Goal: Transaction & Acquisition: Purchase product/service

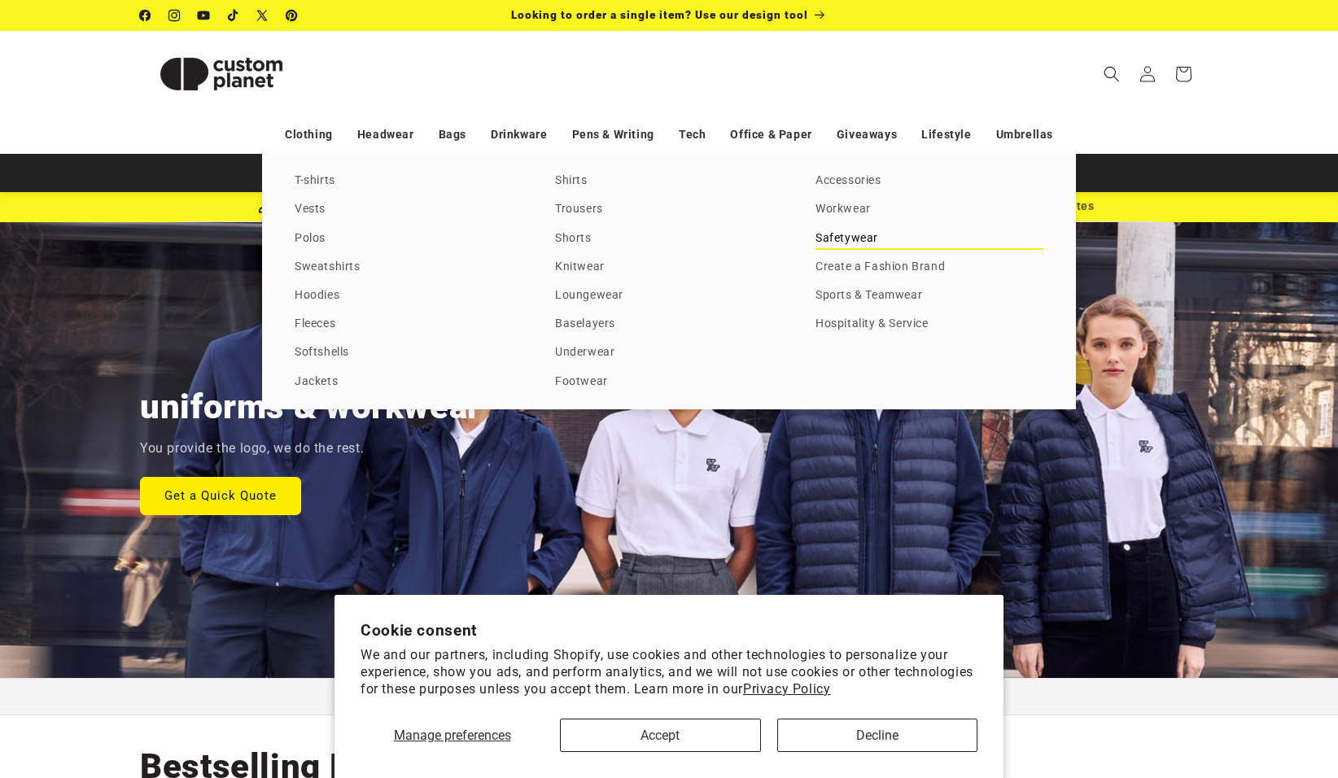
click at [844, 238] on link "Safetywear" at bounding box center [929, 239] width 228 height 22
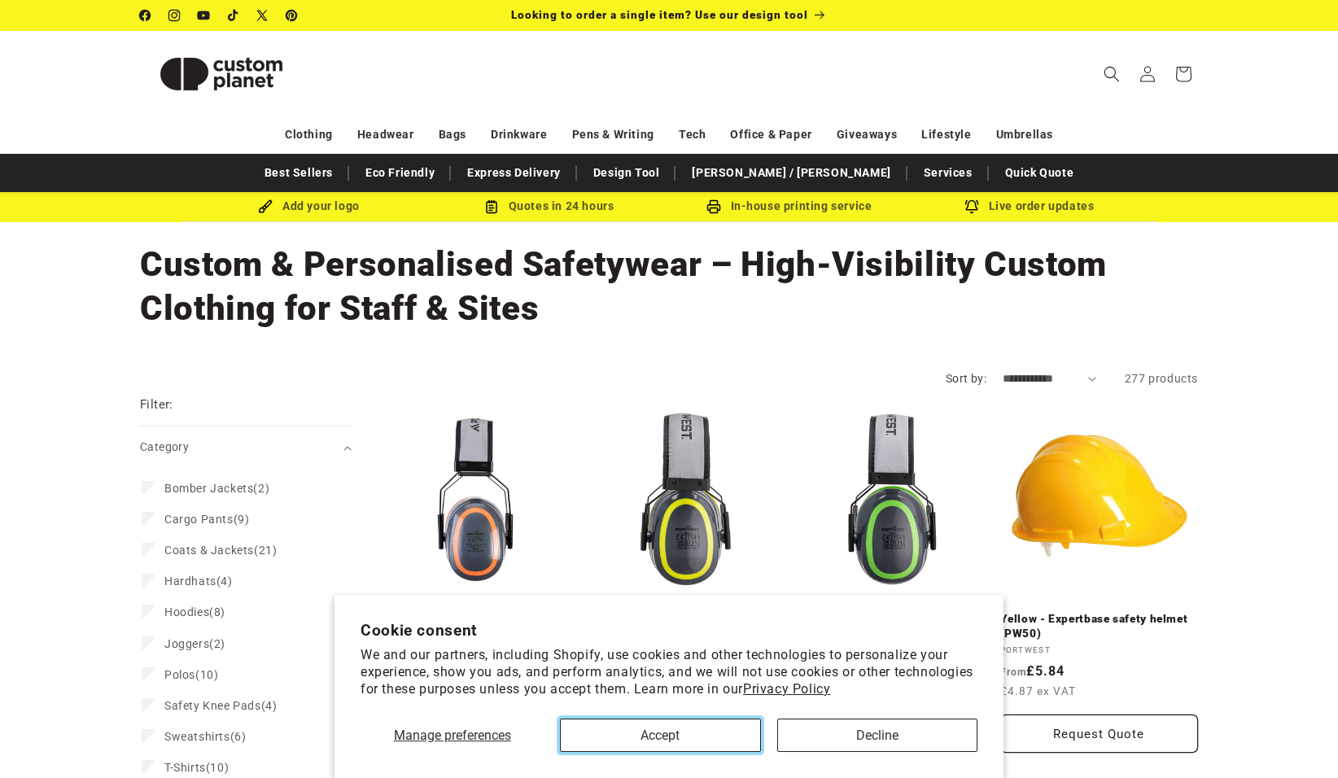
click at [712, 729] on button "Accept" at bounding box center [660, 735] width 200 height 33
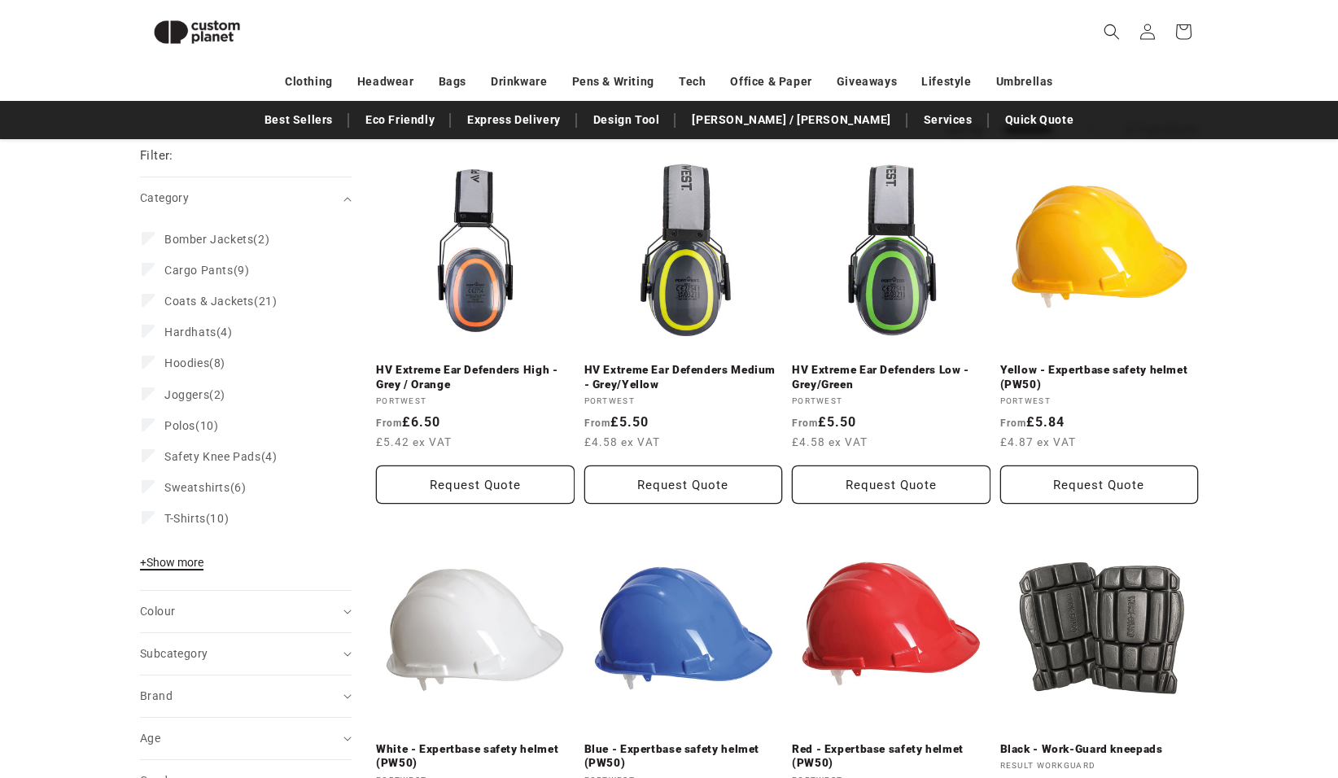
scroll to position [223, 0]
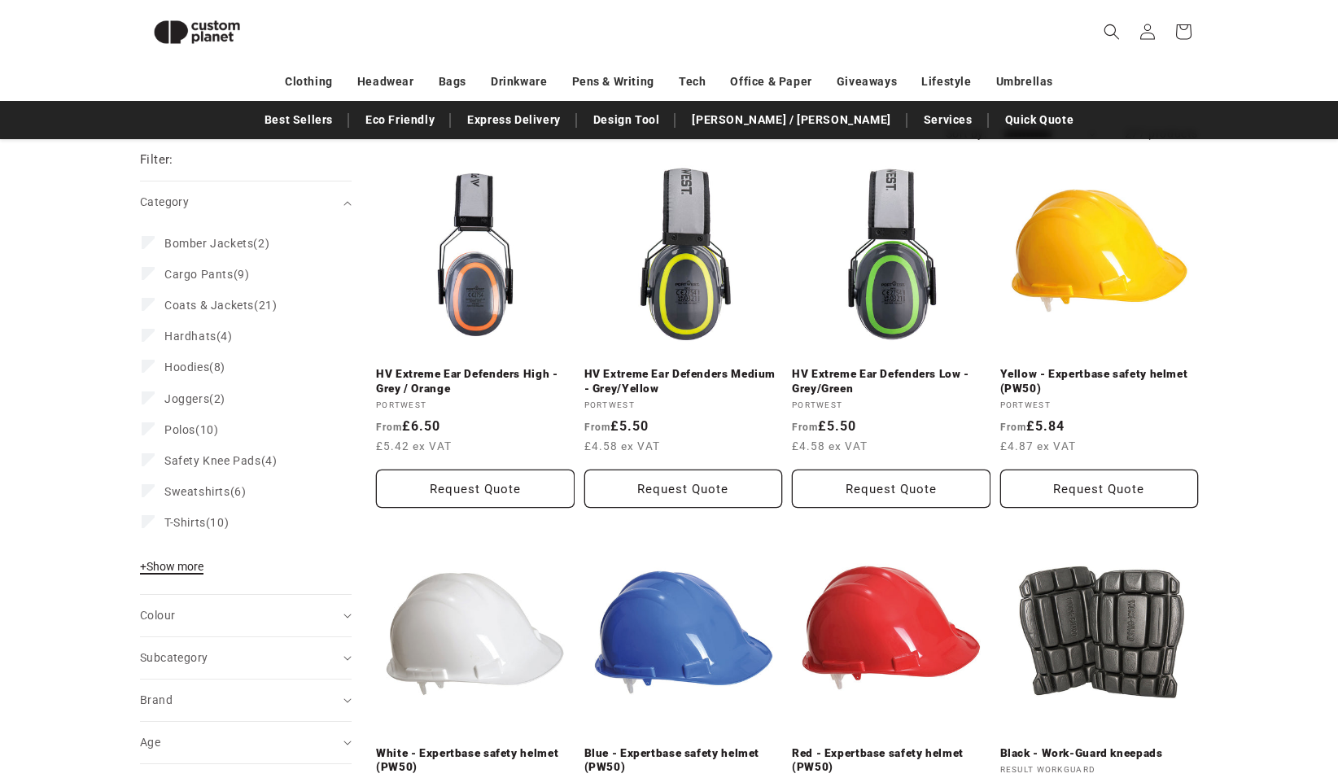
click at [168, 570] on span "+ Show more" at bounding box center [171, 566] width 63 height 13
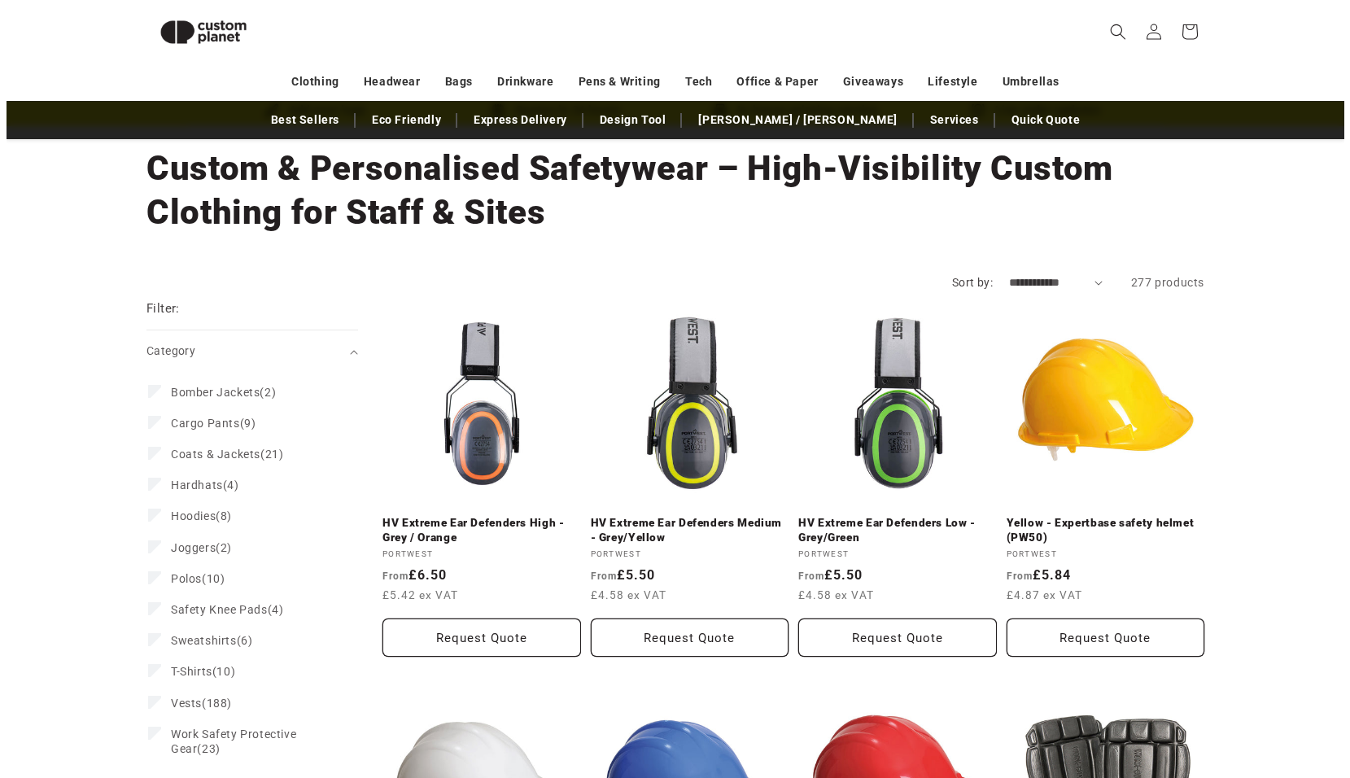
scroll to position [0, 0]
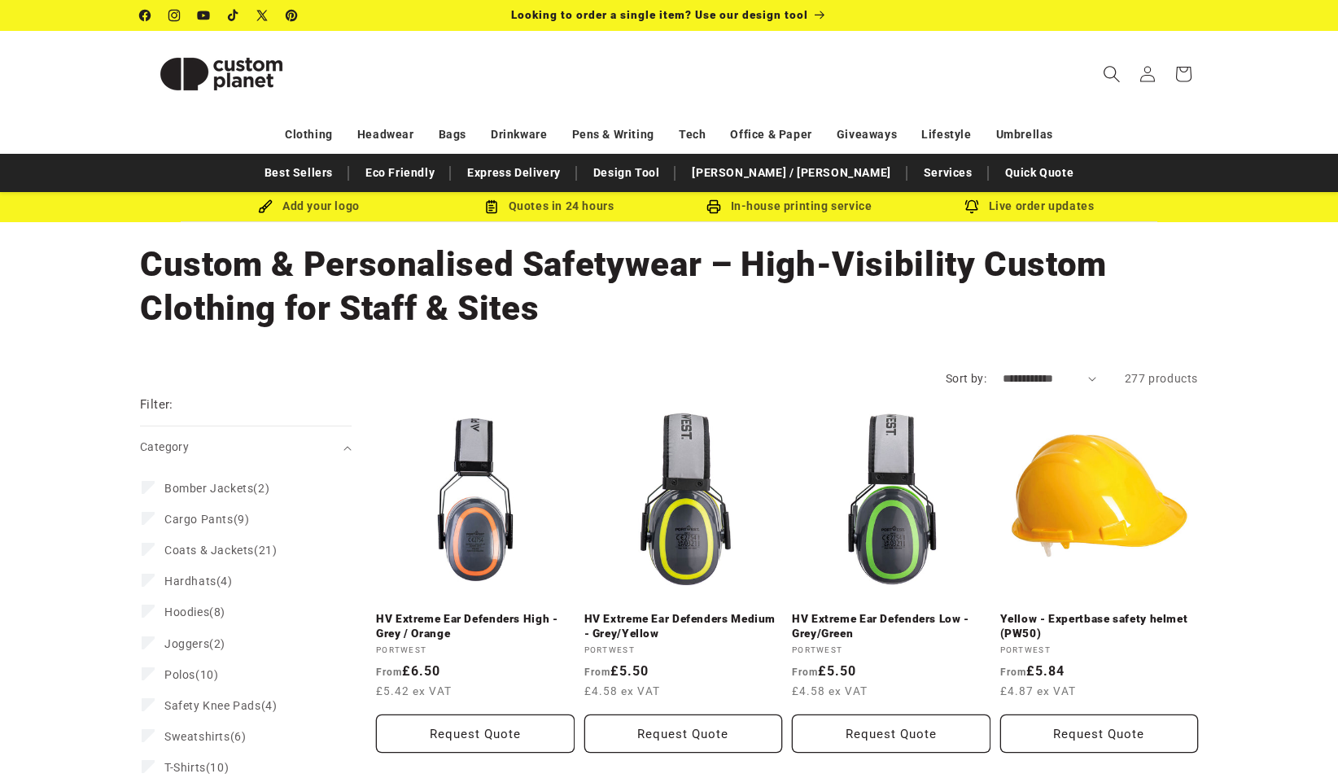
click at [1121, 69] on span "Search" at bounding box center [1112, 74] width 36 height 36
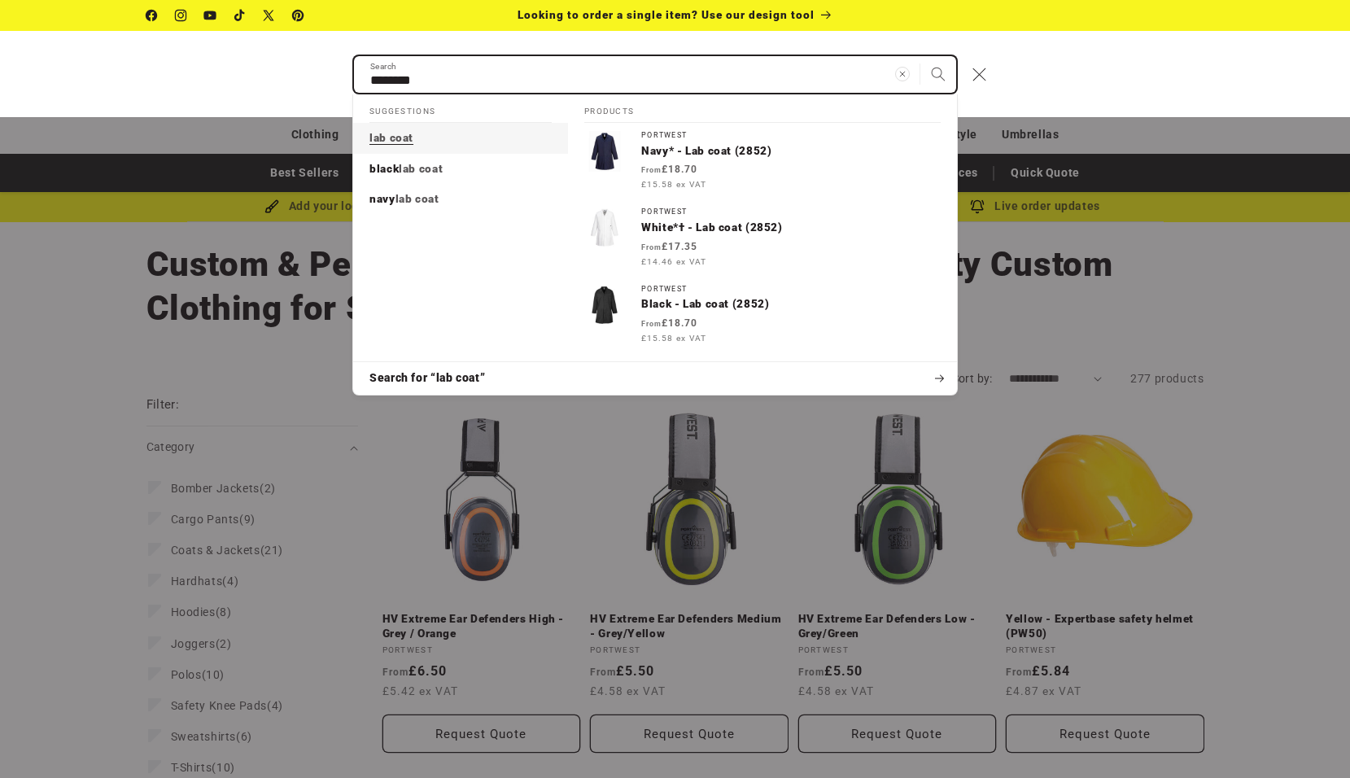
type input "********"
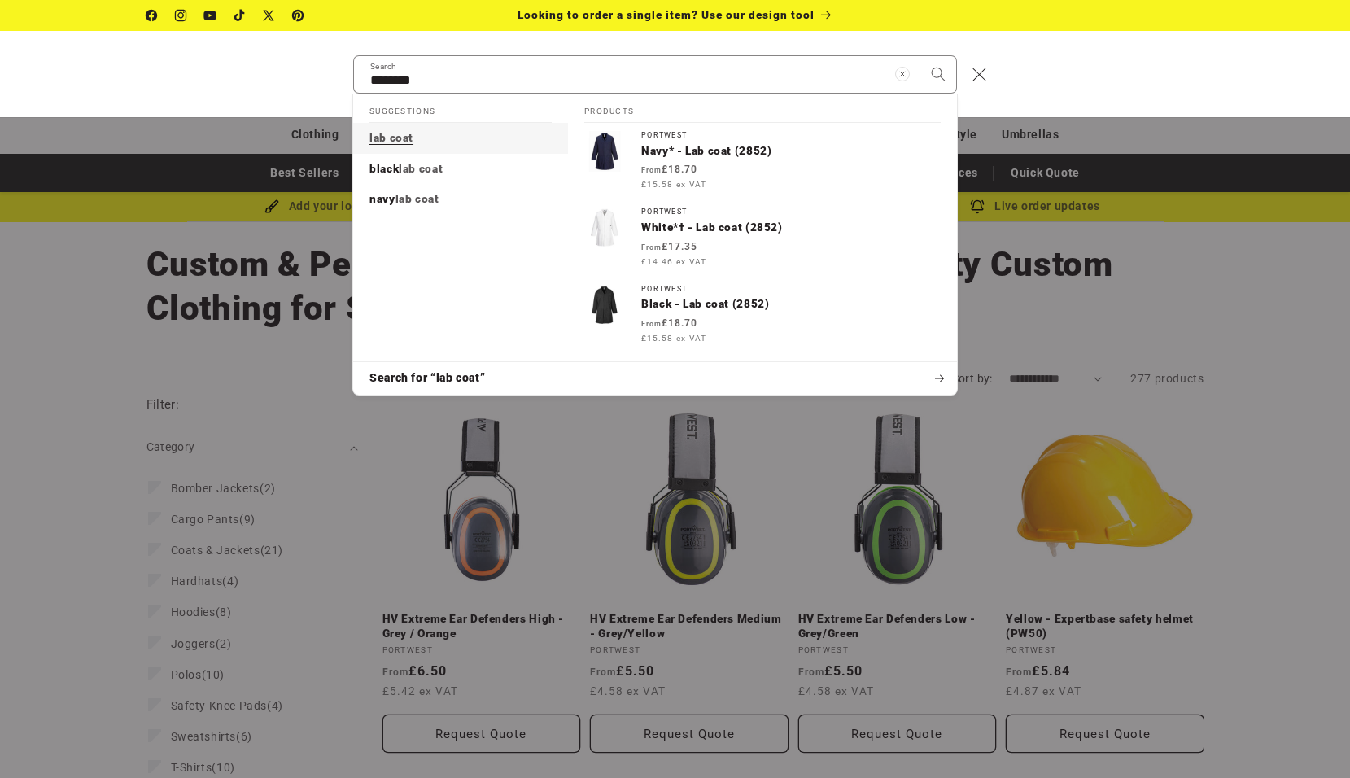
click at [417, 138] on link "lab coat" at bounding box center [460, 138] width 215 height 31
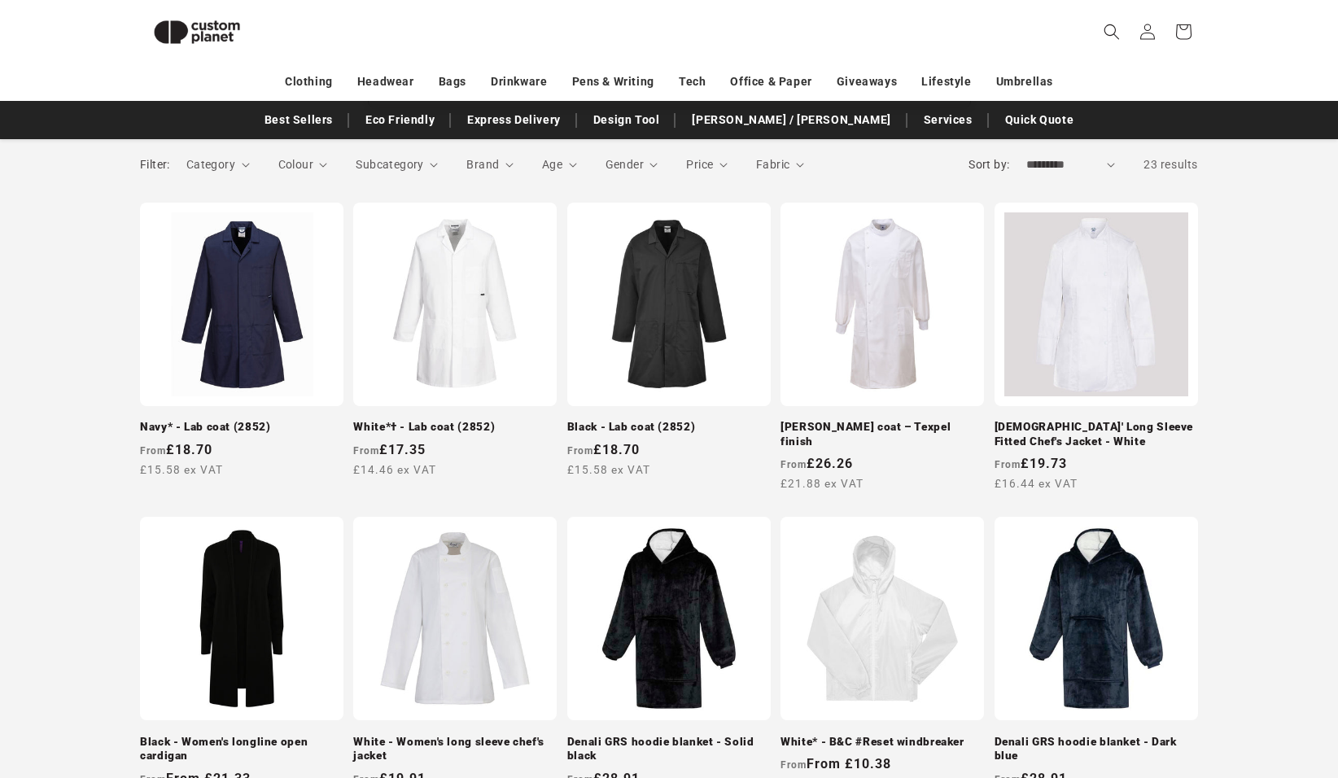
scroll to position [227, 0]
click at [282, 421] on link "Navy* - Lab coat (2852)" at bounding box center [241, 428] width 203 height 15
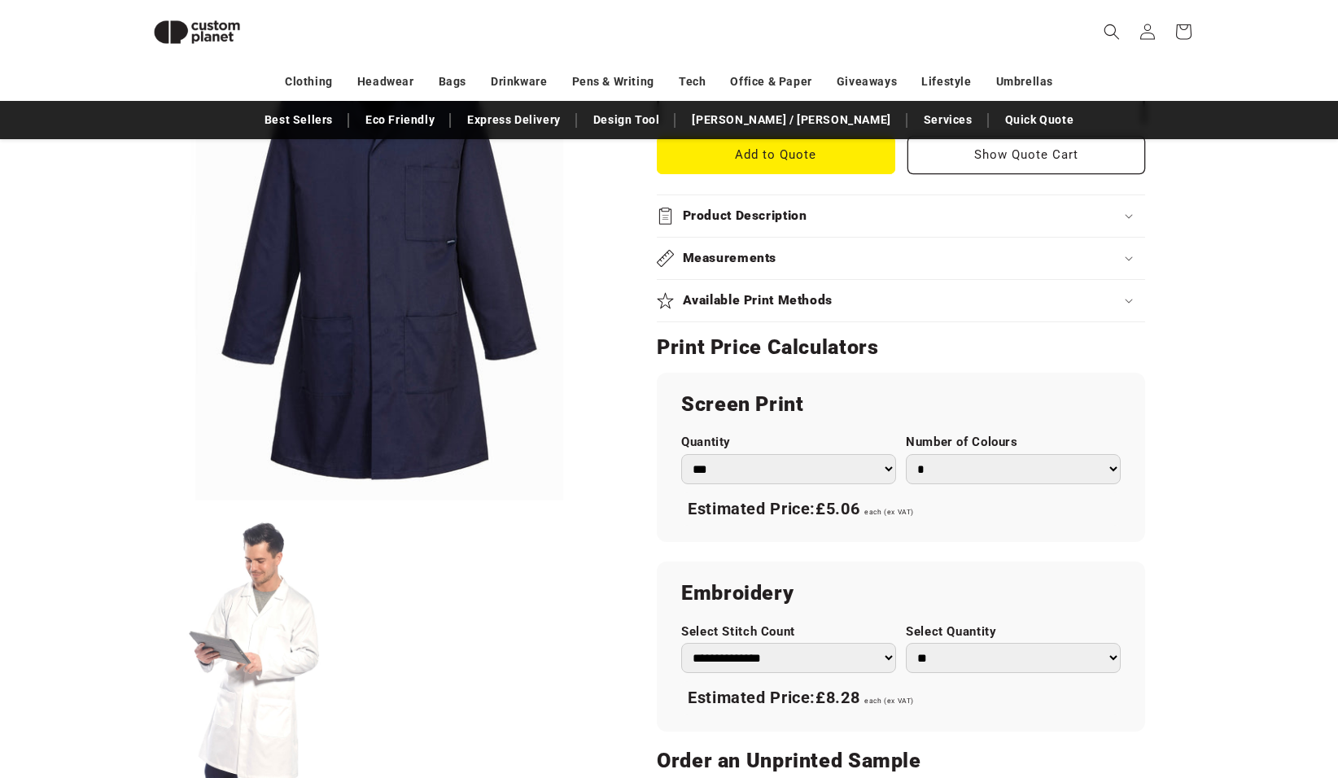
scroll to position [792, 0]
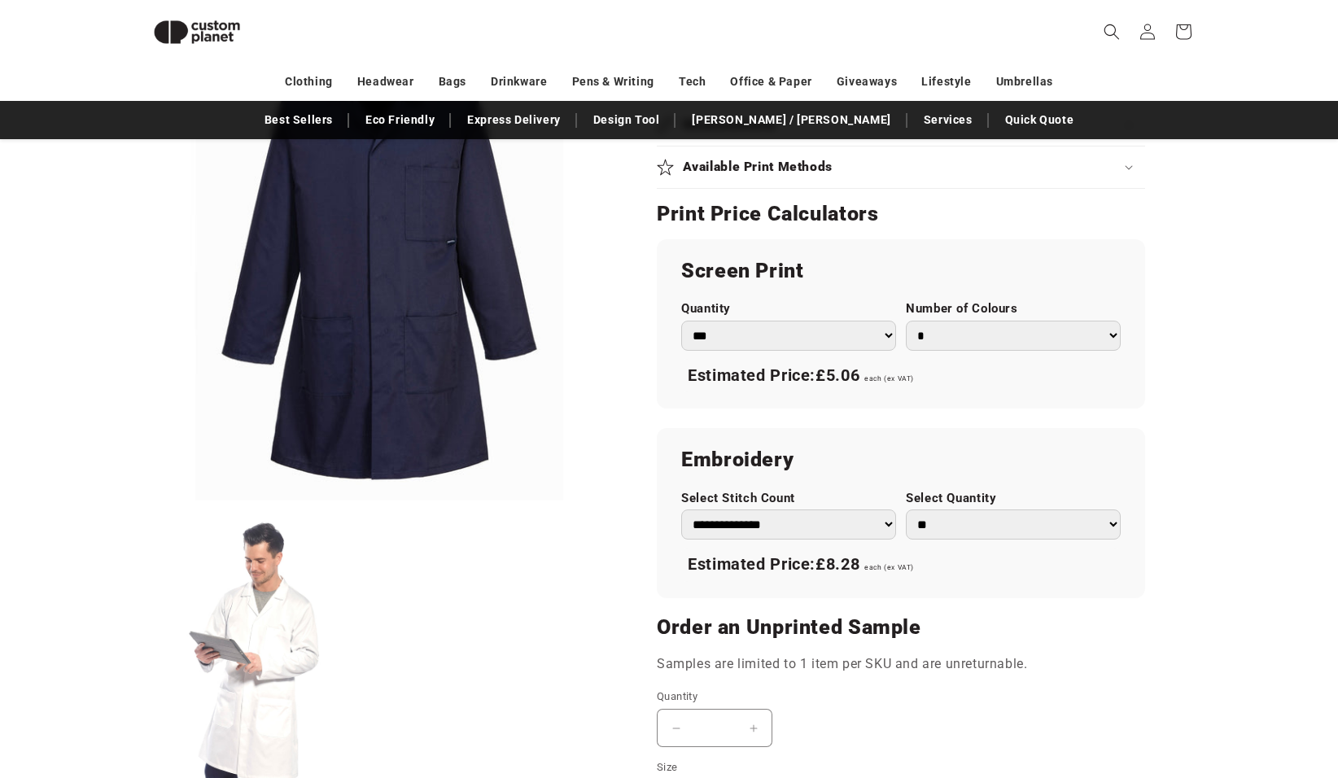
click at [888, 518] on select "**********" at bounding box center [788, 524] width 215 height 30
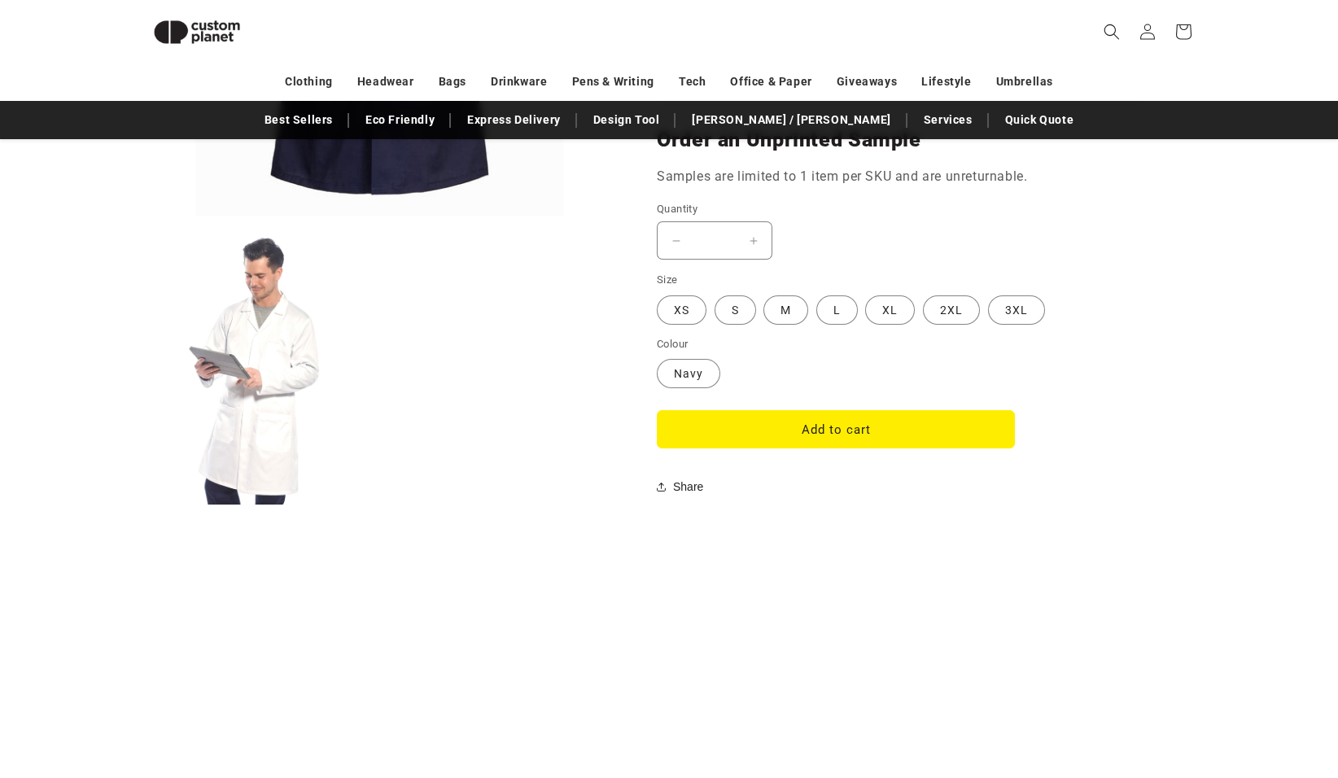
scroll to position [1280, 0]
